Goal: Information Seeking & Learning: Find specific fact

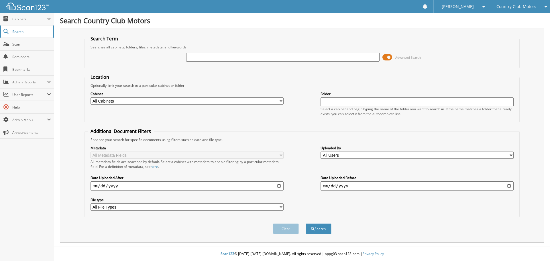
click at [28, 30] on span "Search" at bounding box center [31, 31] width 38 height 5
type input "16140186"
click at [305, 223] on button "Search" at bounding box center [318, 228] width 26 height 11
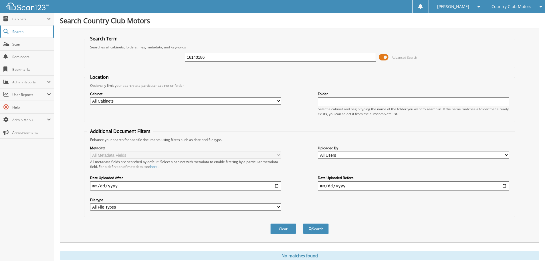
click at [20, 34] on link "Search" at bounding box center [27, 31] width 54 height 12
